Goal: Transaction & Acquisition: Purchase product/service

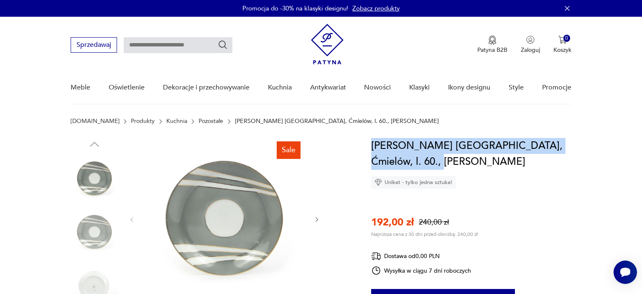
drag, startPoint x: 369, startPoint y: 131, endPoint x: 432, endPoint y: 166, distance: 71.8
copy section "Dostępne formy dostawy: [PERSON_NAME] dostawa 0,00 PLN Zwroty: Jeśli z jakiegok…"
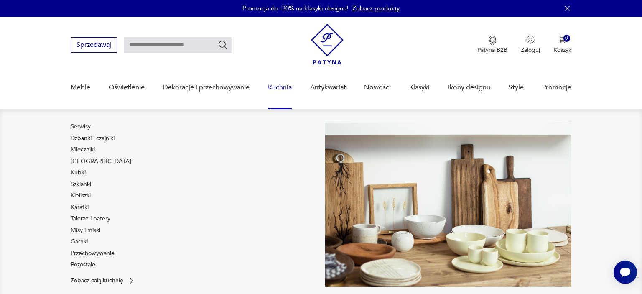
click at [587, 161] on nav "Serwisy Dzbanki i czajniki Mleczniki Filiżanki Kubki Szklanki Kieliszki Karafki…" at bounding box center [321, 211] width 642 height 204
click at [604, 162] on nav "Serwisy Dzbanki i czajniki Mleczniki Filiżanki Kubki Szklanki Kieliszki Karafki…" at bounding box center [321, 211] width 642 height 204
click at [629, 158] on nav "Serwisy Dzbanki i czajniki Mleczniki Filiżanki Kubki Szklanki Kieliszki Karafki…" at bounding box center [321, 211] width 642 height 204
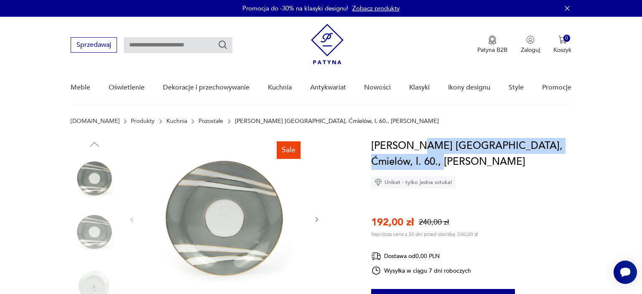
drag, startPoint x: 412, startPoint y: 141, endPoint x: 414, endPoint y: 162, distance: 21.0
click at [414, 162] on h1 "[PERSON_NAME] [GEOGRAPHIC_DATA], Ćmielów, l. 60., [PERSON_NAME]" at bounding box center [471, 154] width 200 height 32
copy h1 "fason [GEOGRAPHIC_DATA], [GEOGRAPHIC_DATA], l. 60., [PERSON_NAME]"
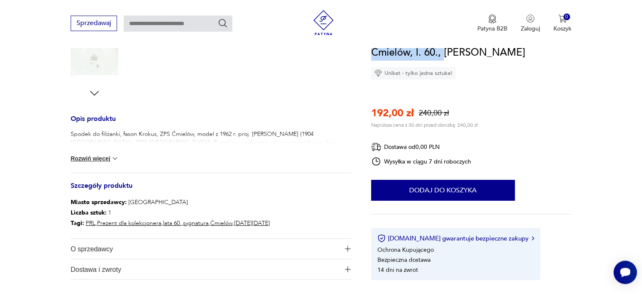
scroll to position [309, 0]
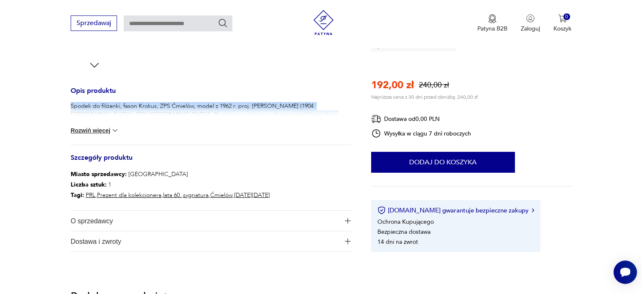
drag, startPoint x: 69, startPoint y: 106, endPoint x: 354, endPoint y: 111, distance: 285.0
click at [354, 111] on section "Sale Opis produktu Spodek do filiżanki, fason Krokus, ZPS Ćmielów, model z 1962…" at bounding box center [321, 50] width 642 height 442
click at [119, 128] on img at bounding box center [115, 130] width 8 height 8
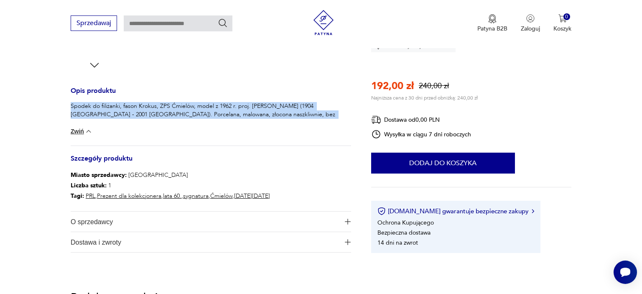
copy p "Spodek do filiżanki, fason Krokus, ZPS Ćmielów, model z 1962 r. proj. [PERSON_N…"
